Goal: Task Accomplishment & Management: Manage account settings

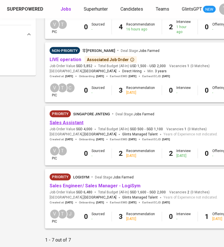
click at [74, 125] on link "Sales Assistant" at bounding box center [67, 122] width 34 height 5
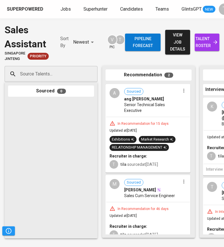
click at [152, 193] on span "[PERSON_NAME]" at bounding box center [140, 190] width 32 height 6
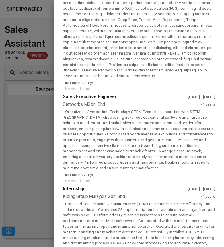
scroll to position [248, 0]
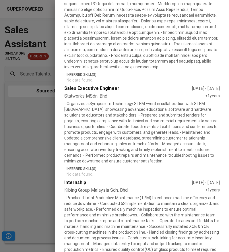
click at [43, 185] on div at bounding box center [114, 126] width 229 height 252
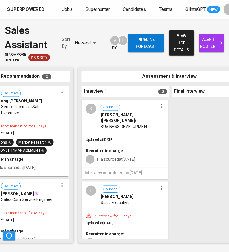
scroll to position [0, 127]
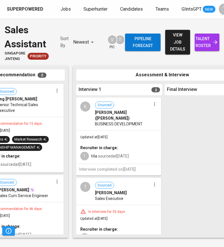
click at [110, 209] on div "In Interview for 35 days" at bounding box center [106, 211] width 41 height 5
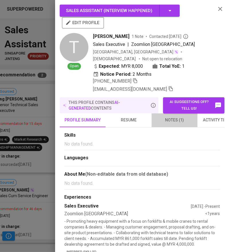
click at [173, 116] on span "notes (1)" at bounding box center [174, 119] width 39 height 7
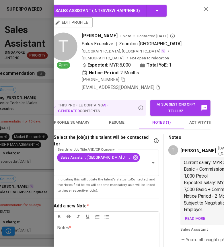
scroll to position [0, 14]
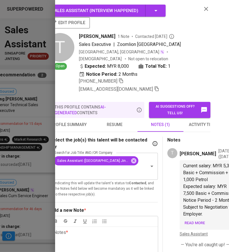
click at [35, 206] on div at bounding box center [114, 126] width 229 height 252
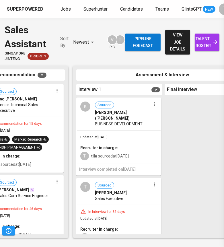
scroll to position [0, 0]
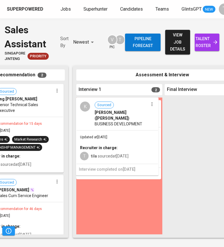
click at [112, 136] on div "In Interview for 35 days" at bounding box center [106, 134] width 41 height 5
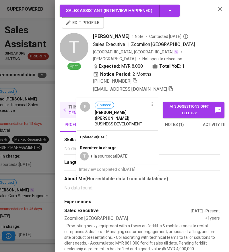
click at [124, 136] on section "Skills No data found." at bounding box center [141, 144] width 155 height 16
click at [217, 4] on div "Sales Assistant ( Interview happened ) edit profile T Open [PERSON_NAME] 1 Note…" at bounding box center [142, 126] width 174 height 252
click at [216, 6] on icon "button" at bounding box center [219, 8] width 7 height 7
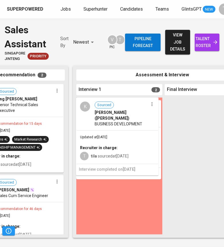
click at [99, 67] on div "Assessment & Interview Interview 1 2 T Sourced [PERSON_NAME] Sales Executive In…" at bounding box center [163, 152] width 181 height 172
click at [83, 58] on div "Sales Assistant [GEOGRAPHIC_DATA] Jinteng Priority Sort By Newest NEWEST V pic T" at bounding box center [65, 42] width 120 height 38
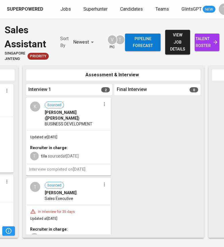
scroll to position [0, 205]
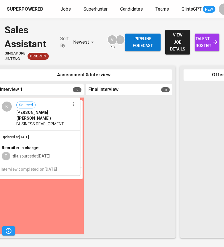
click at [35, 119] on span "Sales Executive" at bounding box center [30, 121] width 28 height 6
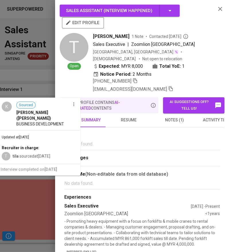
click at [35, 119] on div at bounding box center [114, 126] width 229 height 252
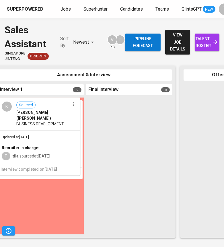
click at [45, 191] on div "T Sourced TEW JIAHE Sales Executive In Interview for 35 days Updated at Aug 20,…" at bounding box center [41, 165] width 86 height 137
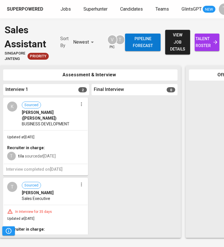
click at [47, 114] on span "[PERSON_NAME] ([PERSON_NAME])" at bounding box center [50, 115] width 56 height 11
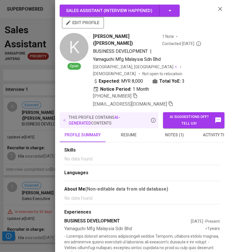
scroll to position [0, 200]
click at [171, 131] on span "notes (1)" at bounding box center [174, 134] width 39 height 7
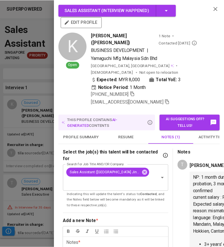
scroll to position [0, 11]
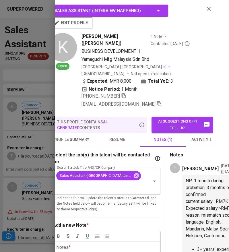
drag, startPoint x: 45, startPoint y: 145, endPoint x: 81, endPoint y: 112, distance: 49.1
click at [44, 144] on div at bounding box center [114, 126] width 229 height 252
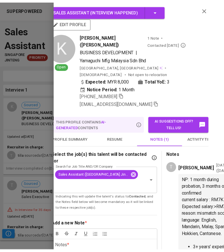
scroll to position [0, 0]
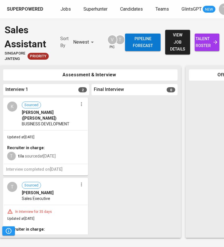
click at [203, 51] on div "Pipeline forecast view job details talent roster" at bounding box center [172, 42] width 94 height 38
click at [202, 49] on link "talent roster" at bounding box center [207, 42] width 25 height 17
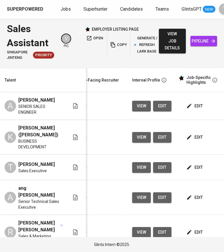
scroll to position [0, 267]
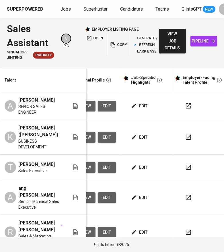
click at [142, 105] on span "edit" at bounding box center [139, 105] width 15 height 7
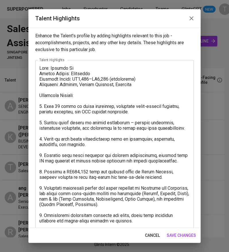
click at [189, 21] on icon "button" at bounding box center [191, 18] width 7 height 7
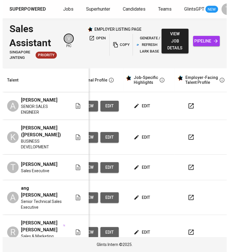
scroll to position [0, 266]
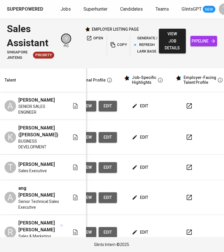
click at [140, 136] on span "edit" at bounding box center [140, 137] width 15 height 7
